Goal: Task Accomplishment & Management: Manage account settings

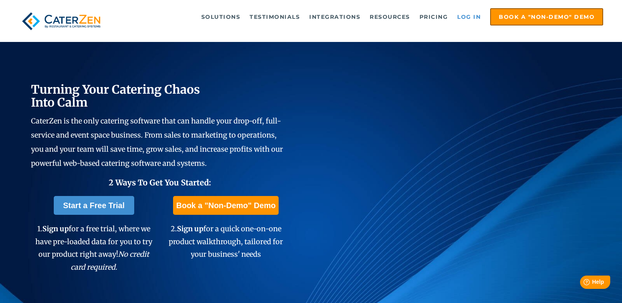
click at [463, 17] on link "Log in" at bounding box center [468, 17] width 31 height 16
click at [472, 16] on link "Log in" at bounding box center [468, 17] width 31 height 16
click at [466, 16] on link "Log in" at bounding box center [468, 17] width 31 height 16
